Goal: Navigation & Orientation: Find specific page/section

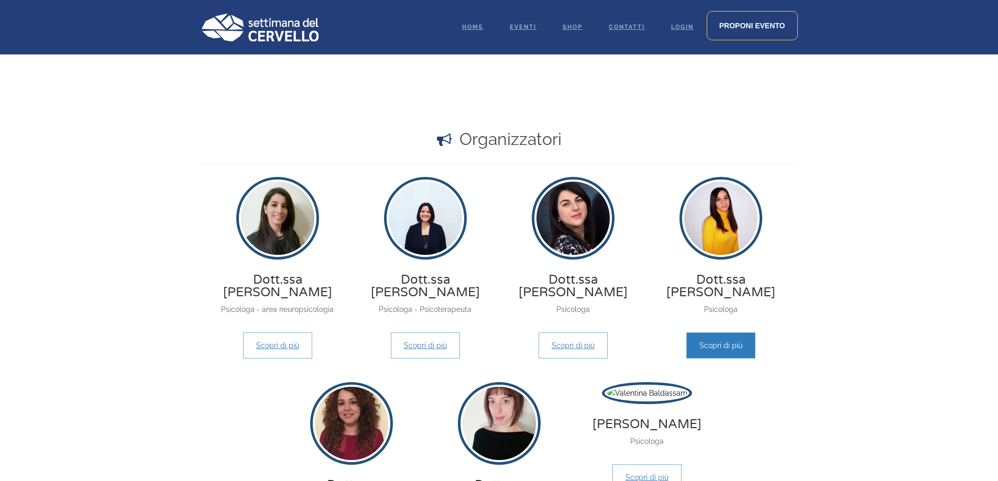
scroll to position [943, 0]
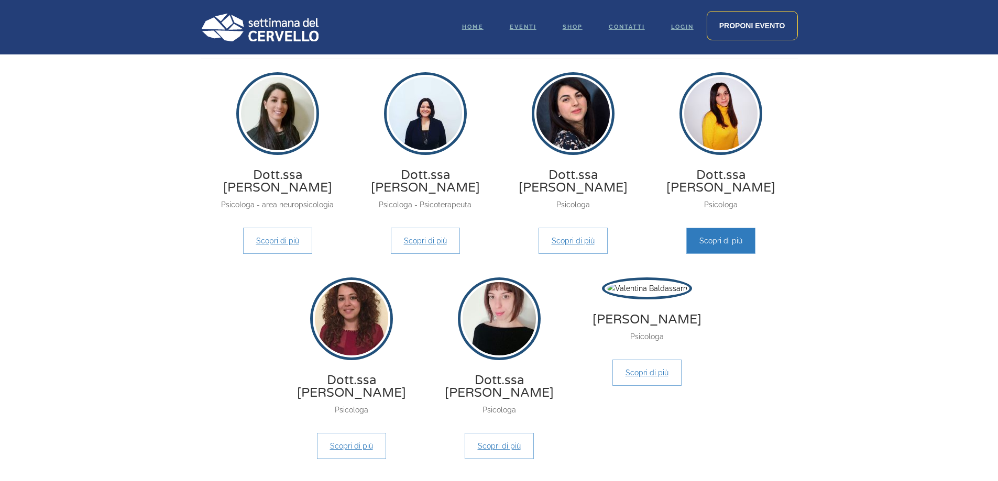
click at [718, 228] on link "Scopri di più" at bounding box center [720, 241] width 69 height 26
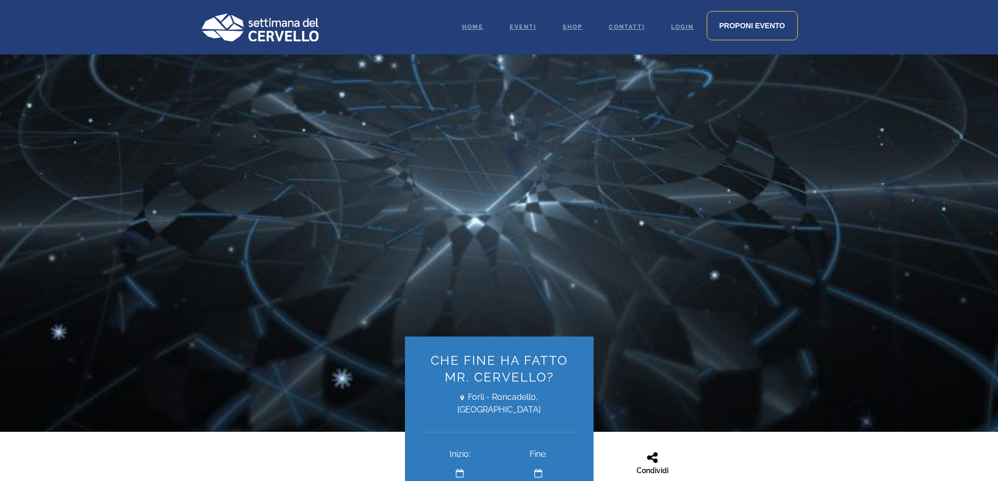
scroll to position [0, 0]
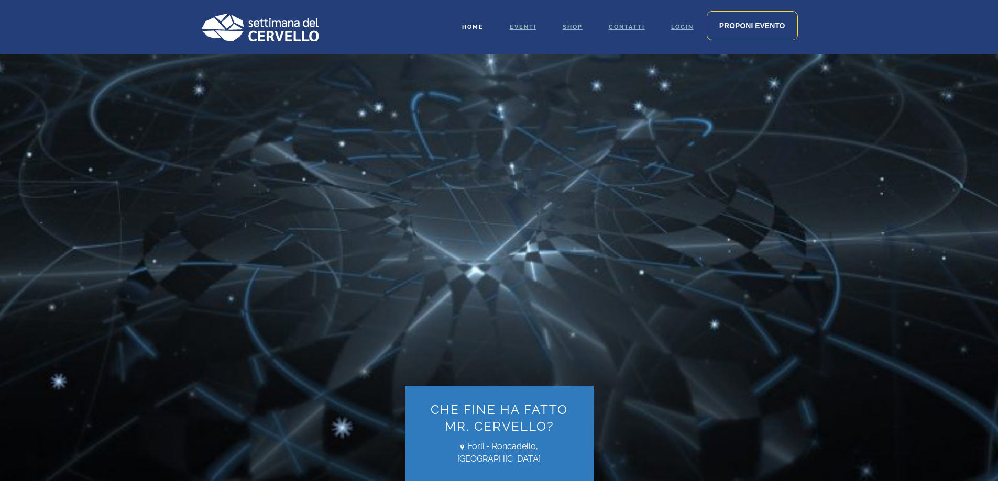
click at [468, 24] on span "Home" at bounding box center [472, 27] width 21 height 7
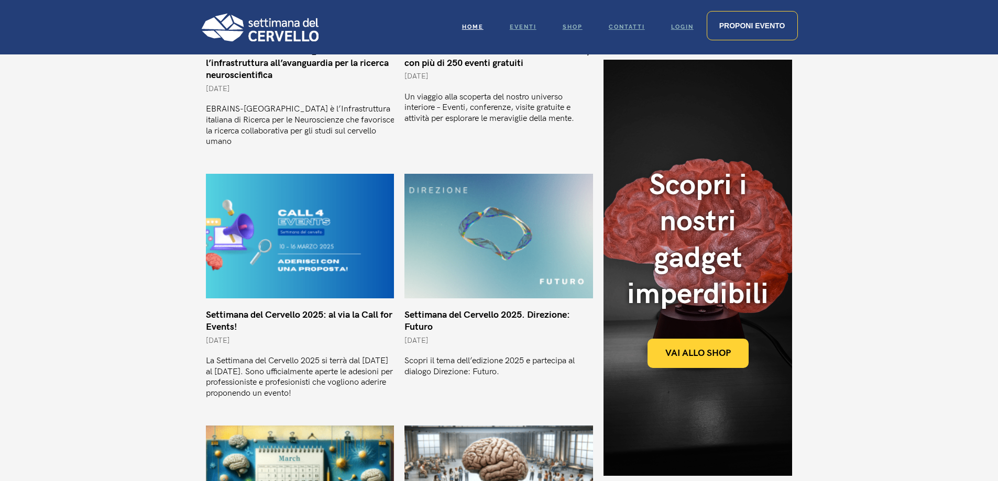
scroll to position [524, 0]
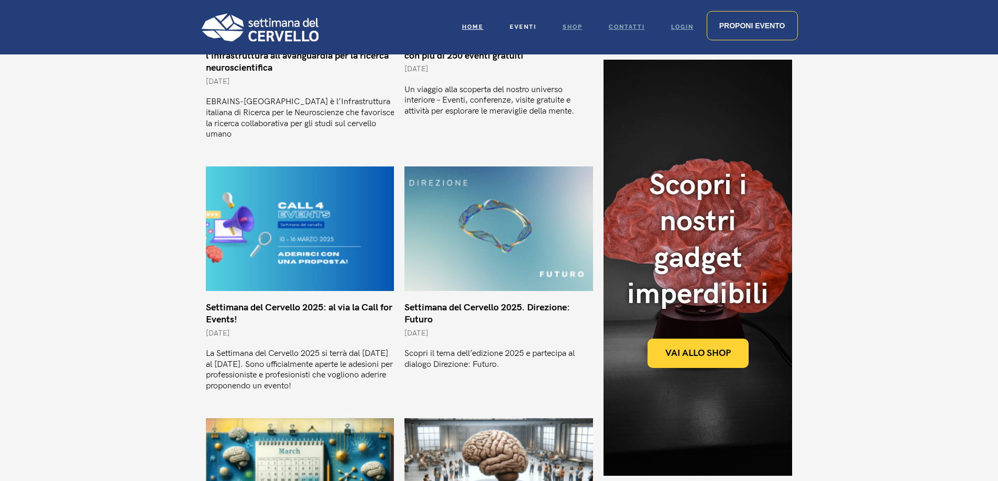
click at [529, 25] on span "Eventi" at bounding box center [523, 27] width 27 height 7
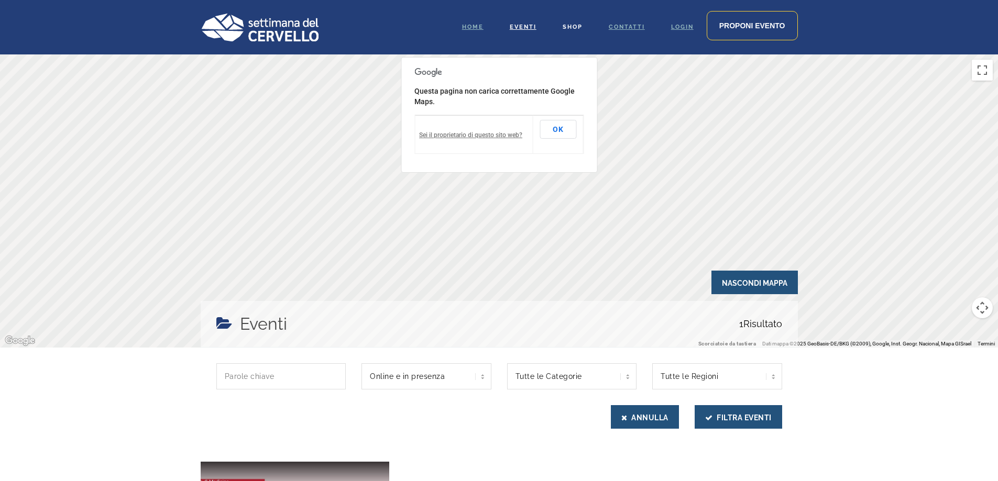
click at [573, 25] on span "Shop" at bounding box center [572, 27] width 20 height 7
